Goal: Transaction & Acquisition: Purchase product/service

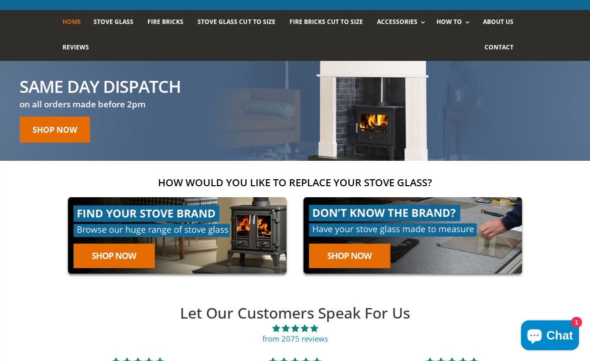
scroll to position [57, 0]
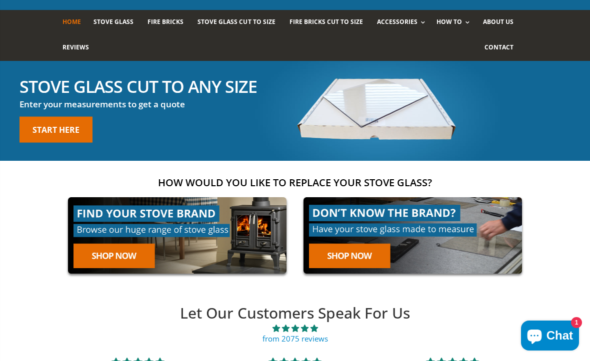
click at [121, 259] on link at bounding box center [176, 235] width 229 height 87
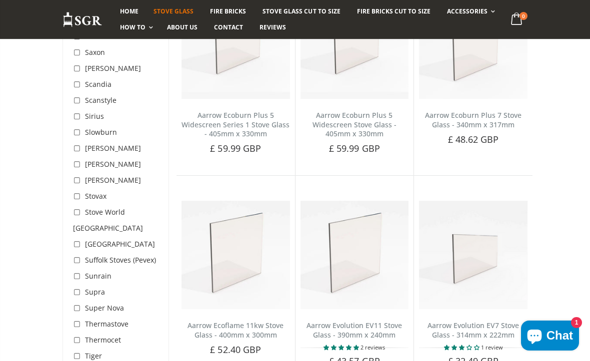
scroll to position [2823, 0]
click at [81, 192] on input "checkbox" at bounding box center [78, 197] width 10 height 10
checkbox input "true"
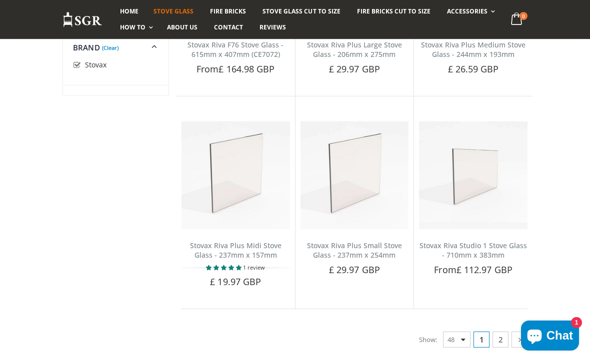
scroll to position [3291, 0]
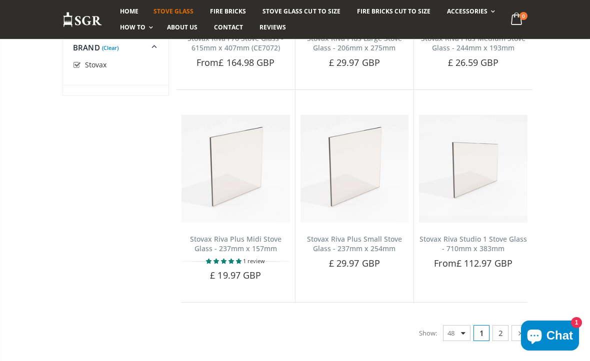
click at [504, 325] on link "2" at bounding box center [500, 333] width 16 height 16
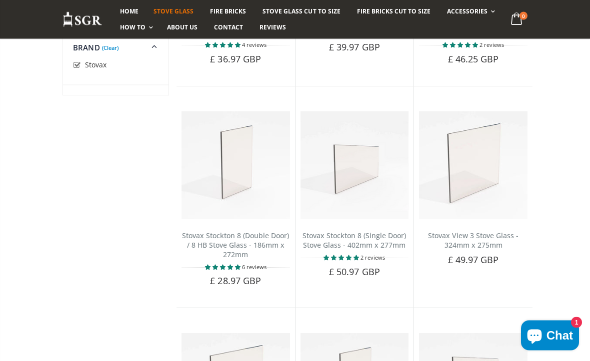
scroll to position [1409, 0]
click at [251, 288] on button "Add to Cart" at bounding box center [235, 298] width 72 height 20
click at [248, 293] on span "Add to Cart" at bounding box center [241, 297] width 42 height 9
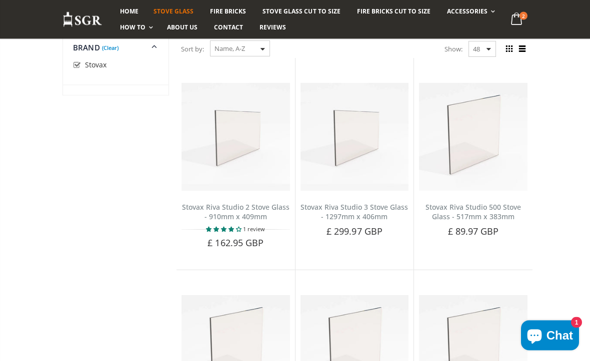
scroll to position [171, 0]
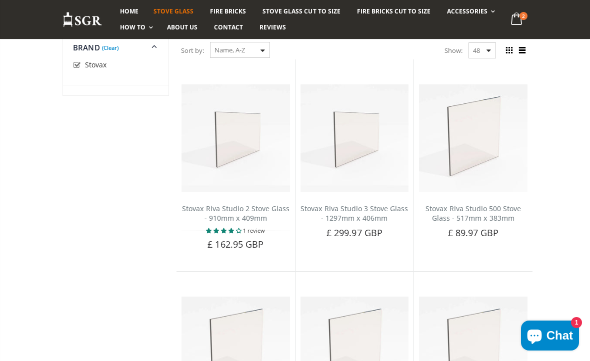
click at [468, 27] on link "Rope Kits" at bounding box center [497, 32] width 102 height 17
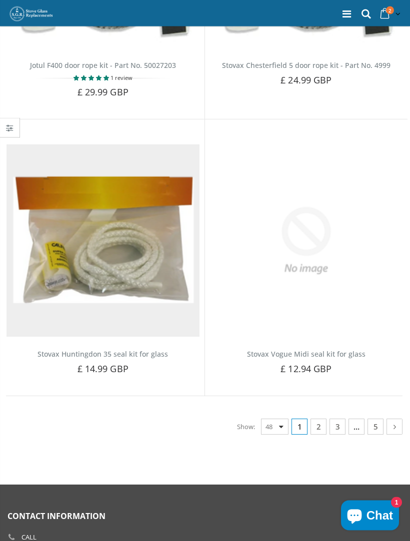
scroll to position [6538, 0]
click at [321, 361] on link "2" at bounding box center [318, 427] width 16 height 16
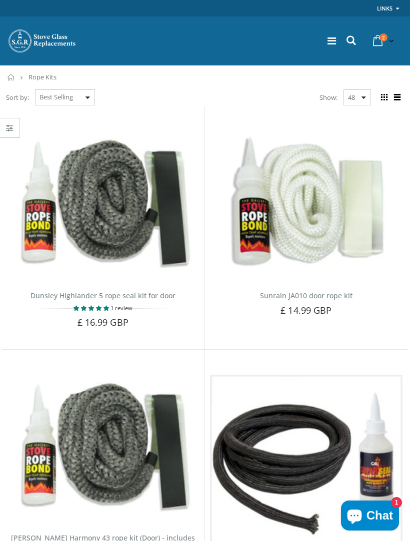
click at [94, 98] on select "Featured Best Selling Name, A-Z Name, Z-A Price, low to high Price, high to low…" at bounding box center [65, 97] width 60 height 16
select select "title-descending"
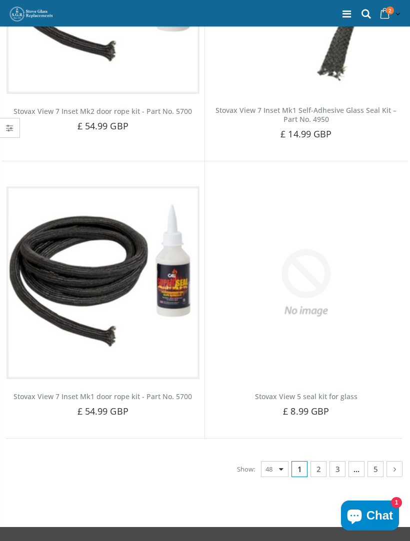
scroll to position [6421, 0]
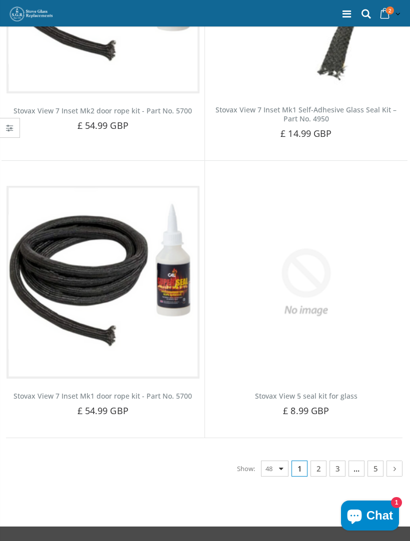
click at [321, 361] on link "2" at bounding box center [318, 469] width 16 height 16
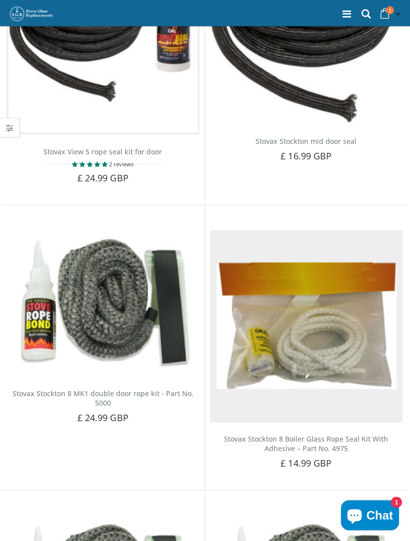
scroll to position [186, 0]
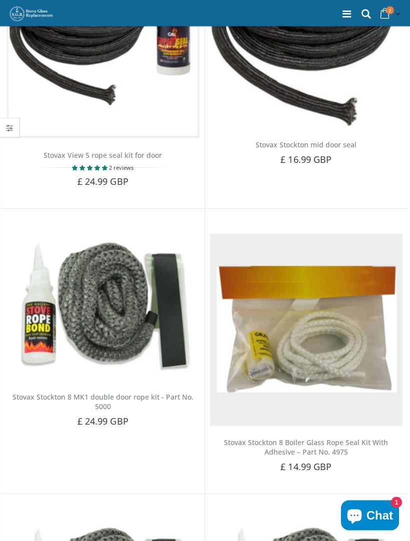
click at [127, 304] on img at bounding box center [102, 307] width 193 height 147
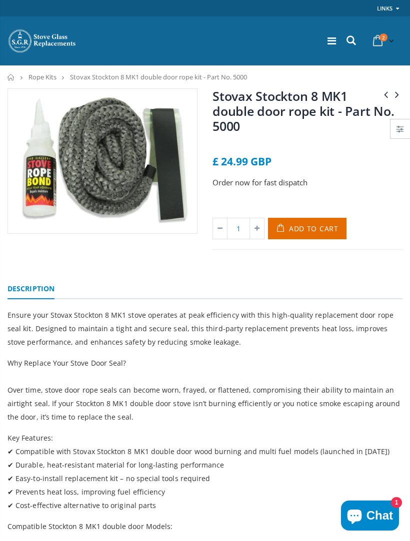
click at [316, 225] on span "Add to Cart" at bounding box center [313, 228] width 49 height 9
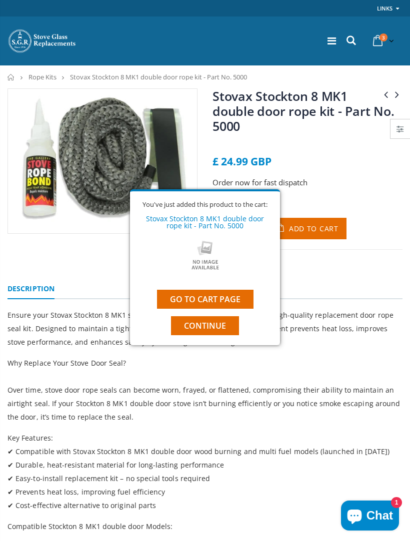
click at [221, 325] on span "Continue" at bounding box center [205, 325] width 42 height 11
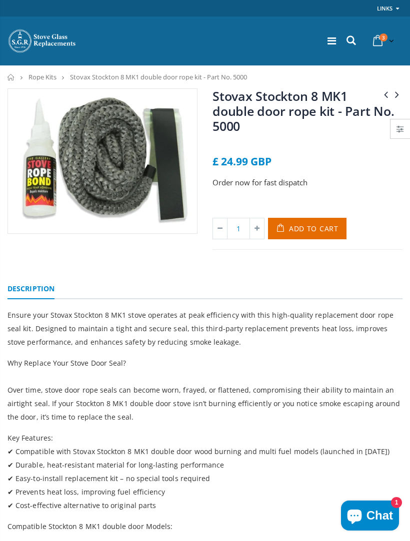
click at [329, 47] on link at bounding box center [331, 40] width 8 height 13
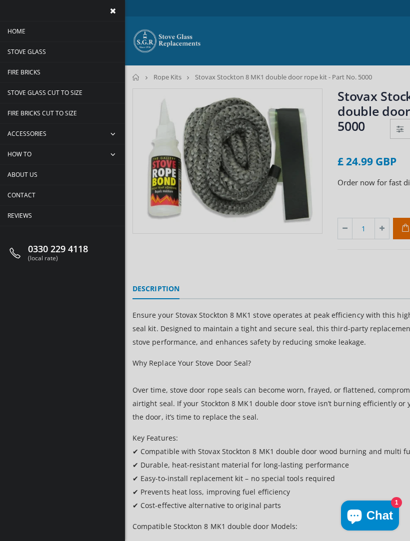
click at [114, 125] on span "collapse" at bounding box center [113, 134] width 21 height 20
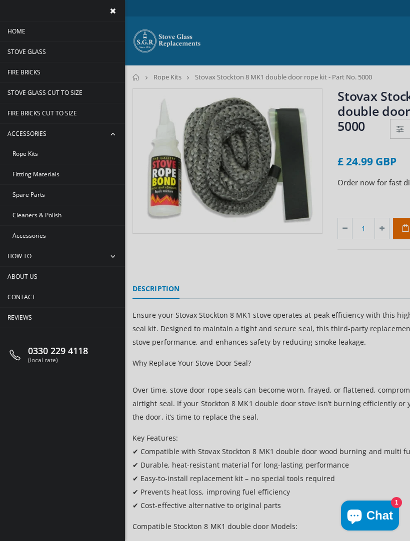
click at [118, 14] on span at bounding box center [112, 10] width 14 height 11
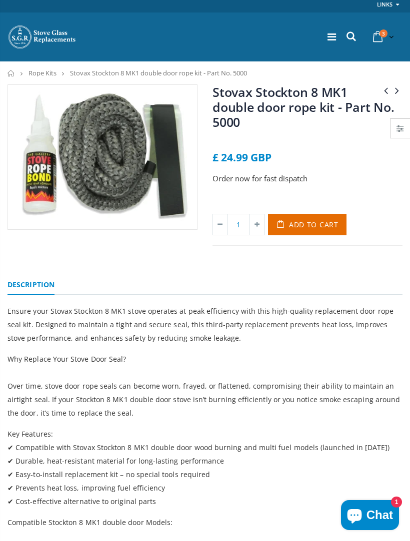
click at [355, 34] on icon at bounding box center [350, 36] width 13 height 13
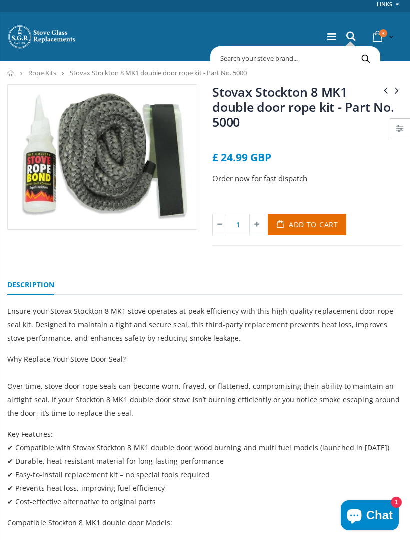
scroll to position [4, 0]
click at [234, 57] on input "text" at bounding box center [336, 58] width 247 height 19
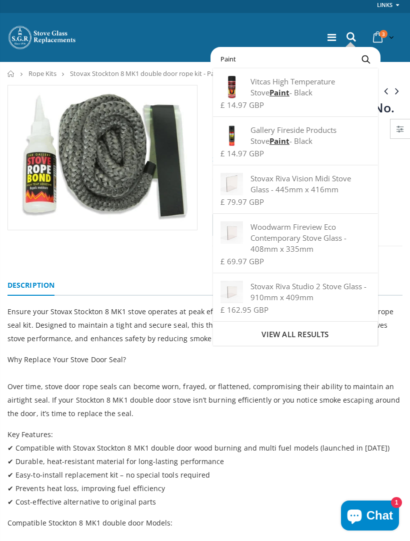
scroll to position [0, 0]
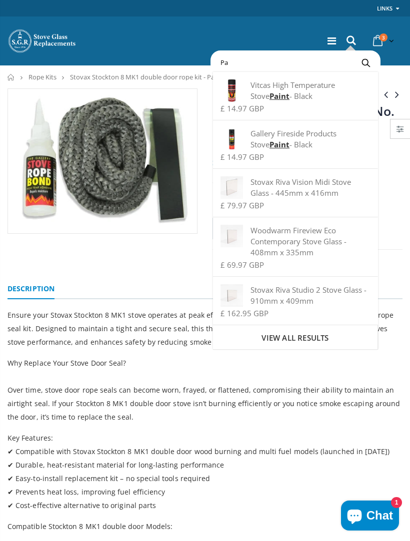
type input "P"
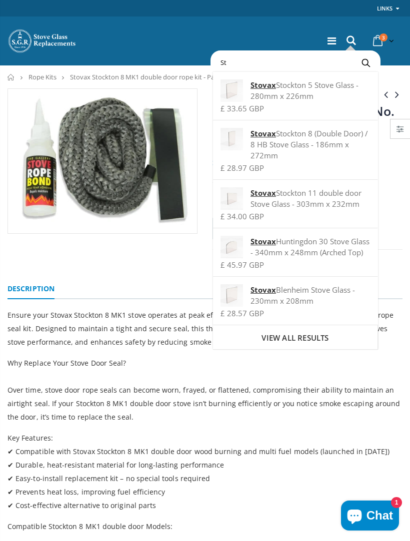
type input "S"
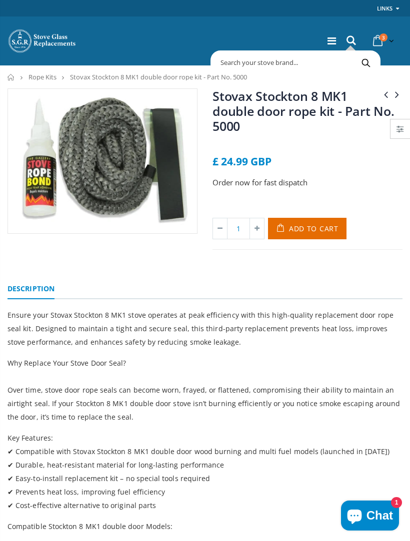
click at [285, 284] on ul "Description" at bounding box center [204, 286] width 395 height 26
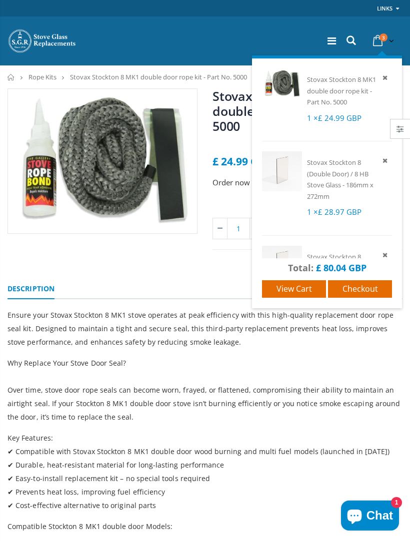
click at [369, 285] on span "Checkout" at bounding box center [359, 288] width 35 height 11
click at [303, 287] on span "View cart" at bounding box center [293, 288] width 35 height 11
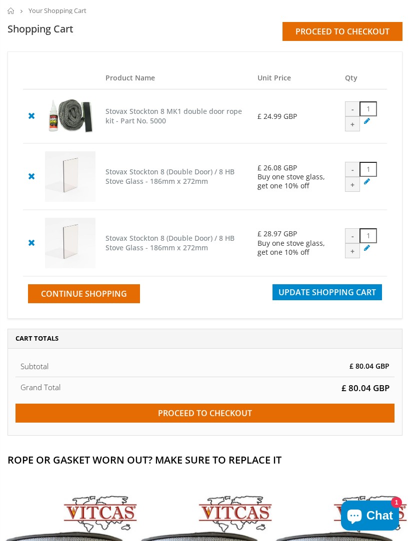
scroll to position [67, 0]
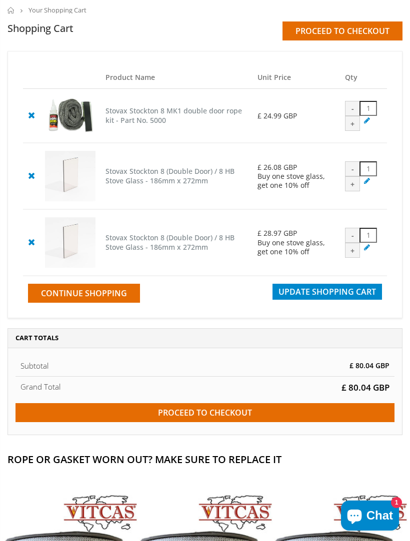
click at [251, 422] on input "Proceed to checkout" at bounding box center [204, 412] width 379 height 19
